Goal: Browse casually: Explore the website without a specific task or goal

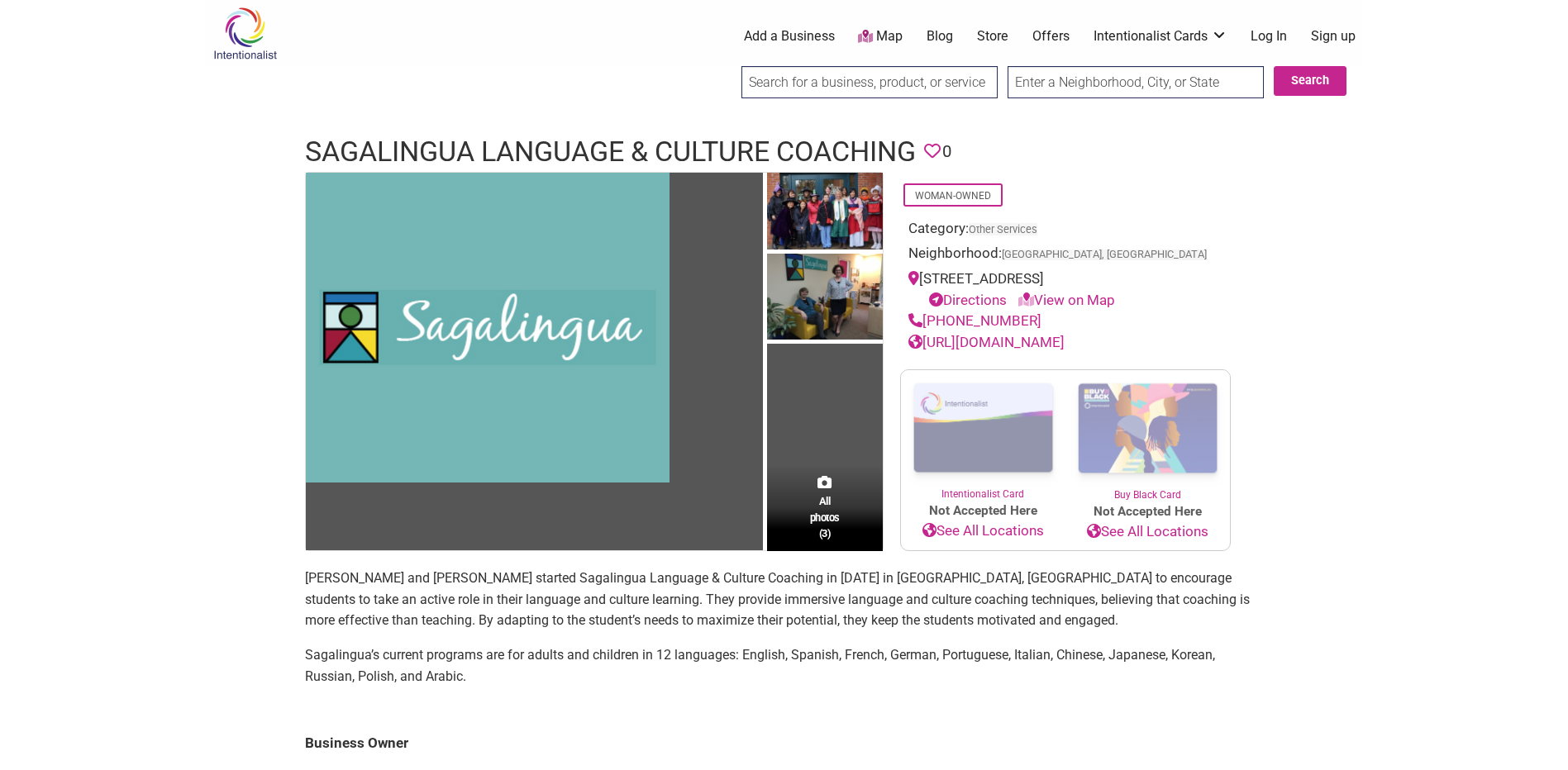
click at [1047, 35] on link "Offers" at bounding box center [1051, 36] width 37 height 19
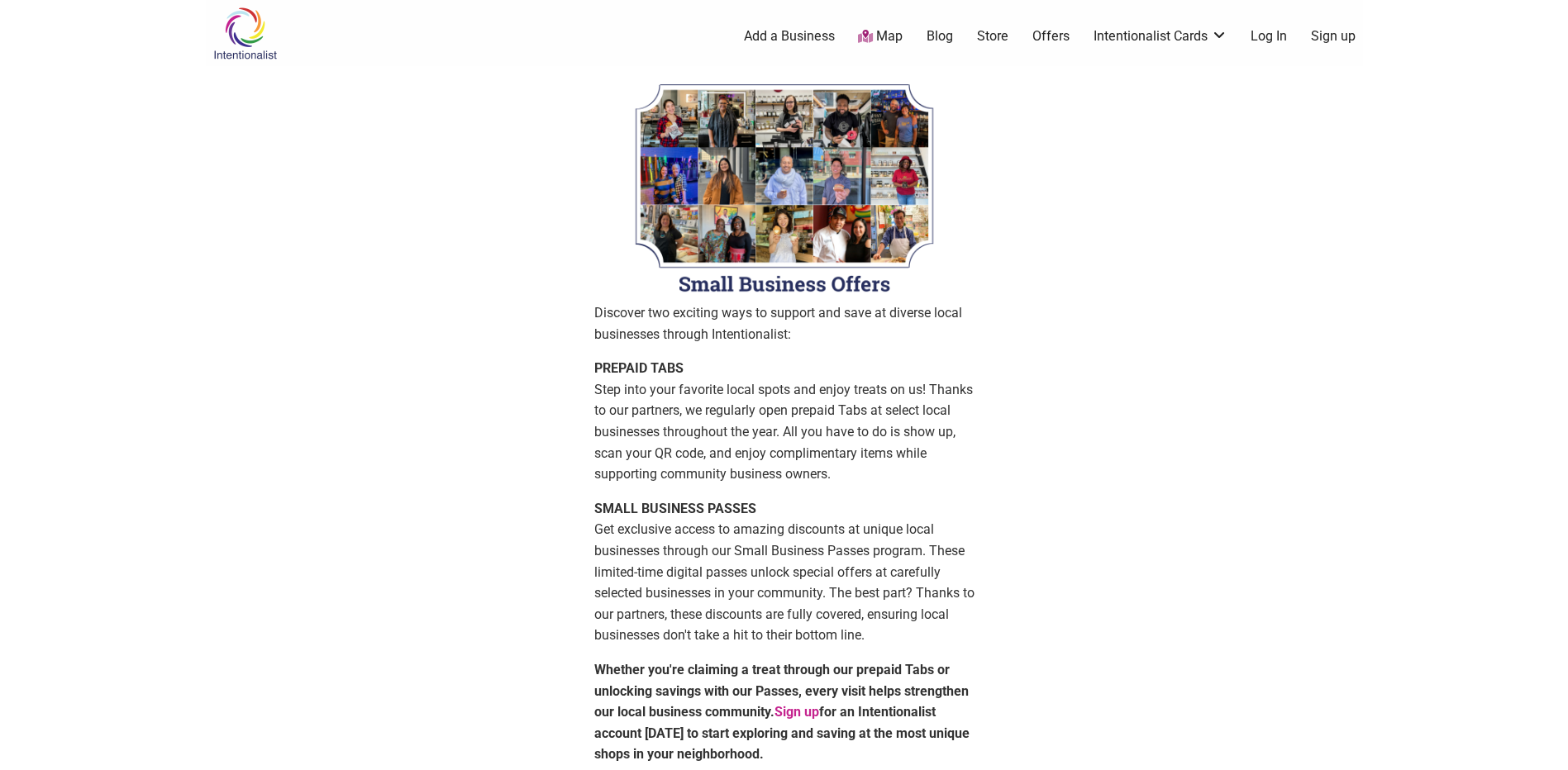
click at [943, 40] on link "Blog" at bounding box center [939, 36] width 26 height 19
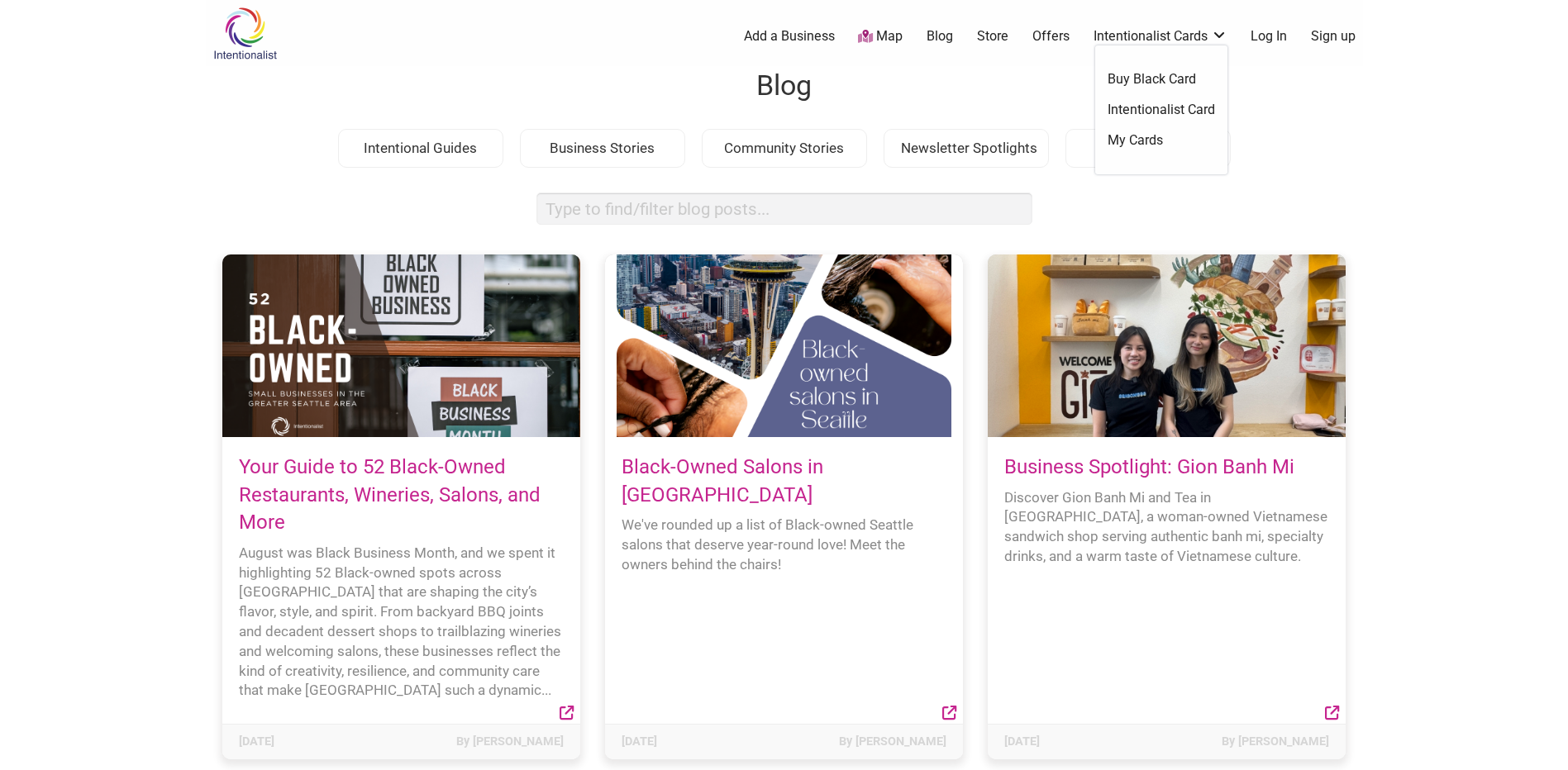
click at [1181, 31] on link "Intentionalist Cards" at bounding box center [1160, 36] width 133 height 19
click at [875, 39] on link "Map" at bounding box center [880, 36] width 45 height 19
click at [890, 32] on link "Map" at bounding box center [880, 36] width 45 height 19
click at [936, 140] on div "Newsletter Spotlights" at bounding box center [966, 149] width 166 height 40
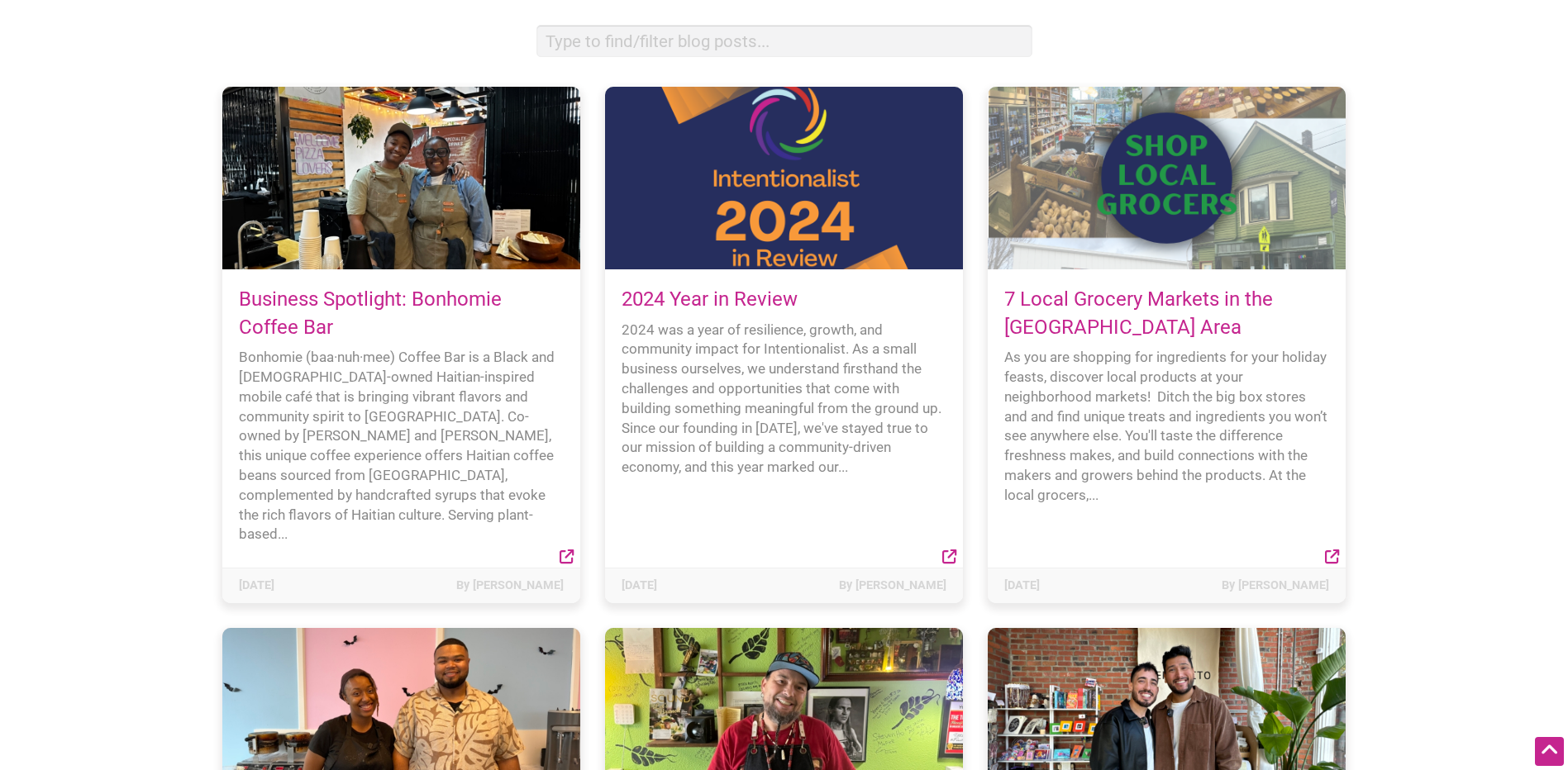
scroll to position [165, 0]
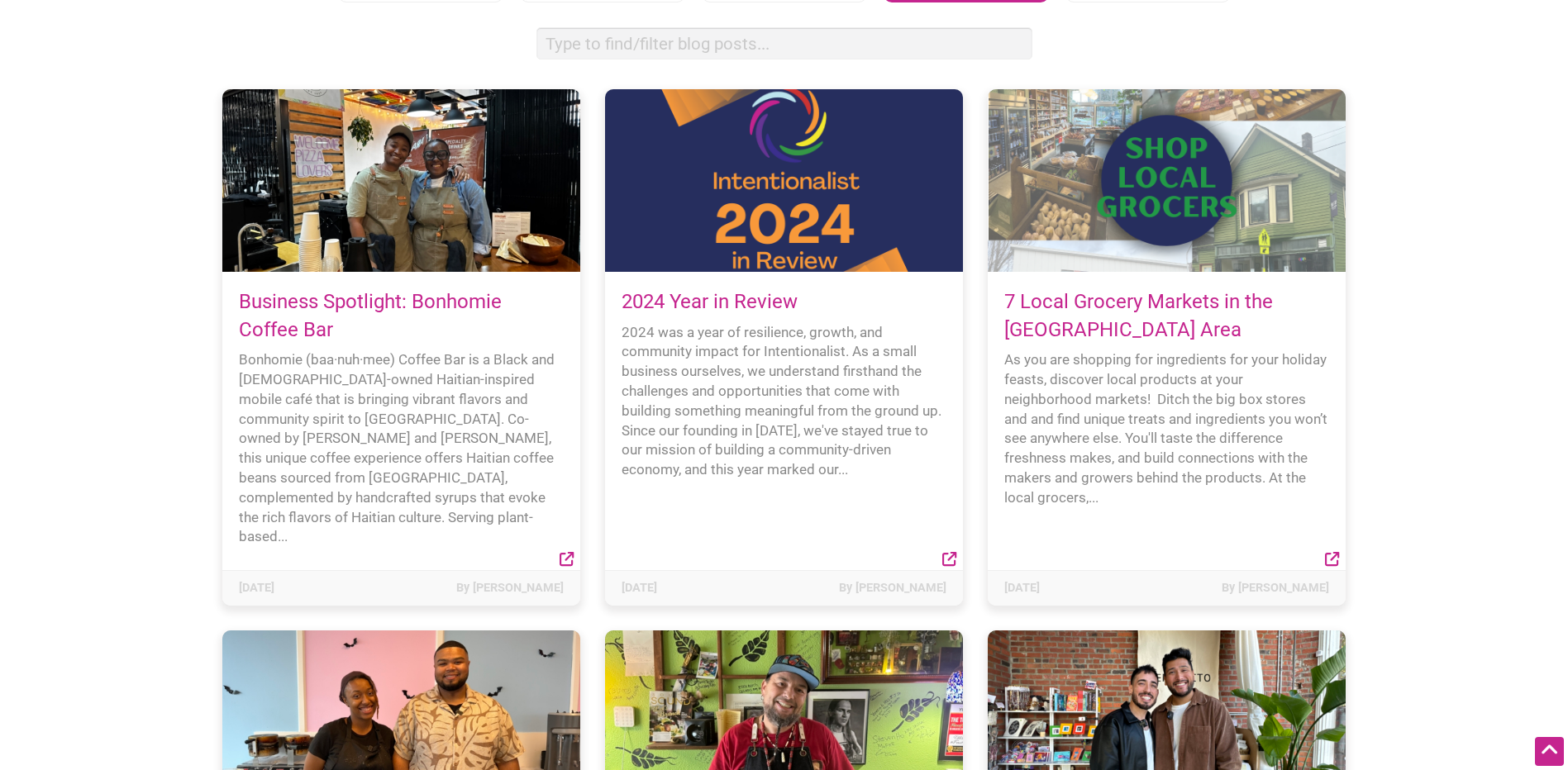
click at [352, 301] on link "Business Spotlight: Bonhomie Coffee Bar" at bounding box center [370, 315] width 263 height 52
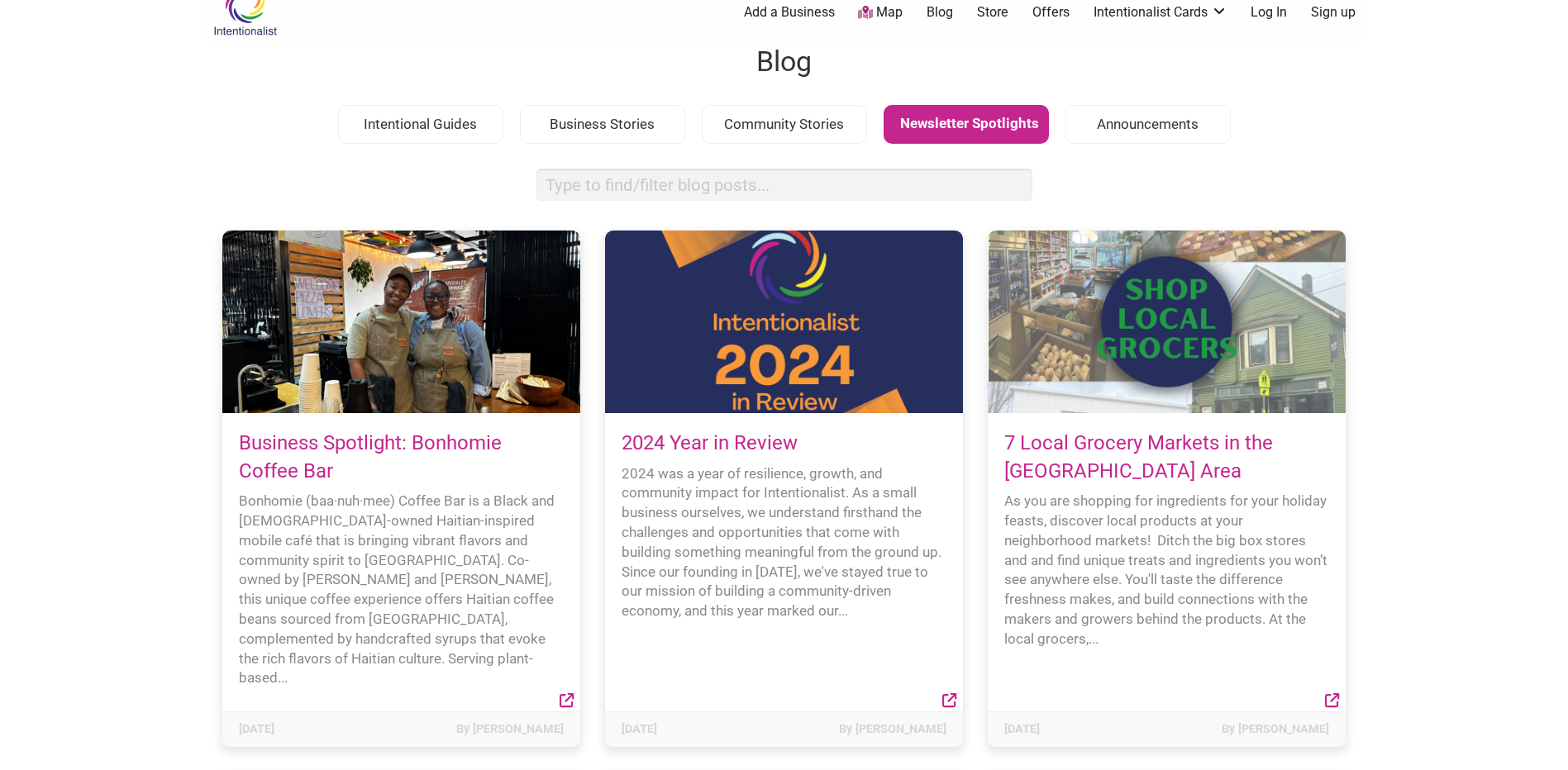
scroll to position [0, 0]
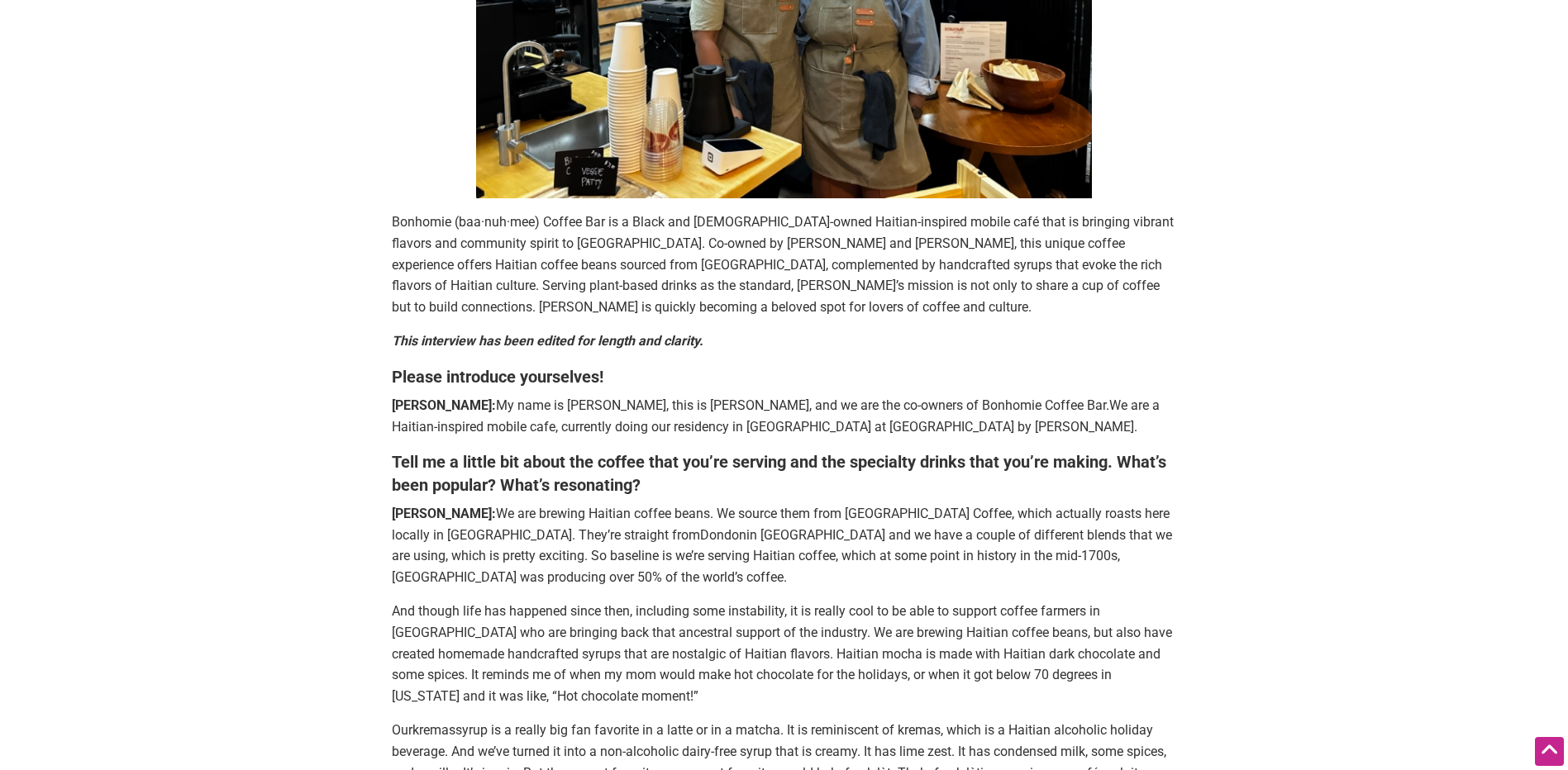
scroll to position [248, 0]
